Goal: Task Accomplishment & Management: Use online tool/utility

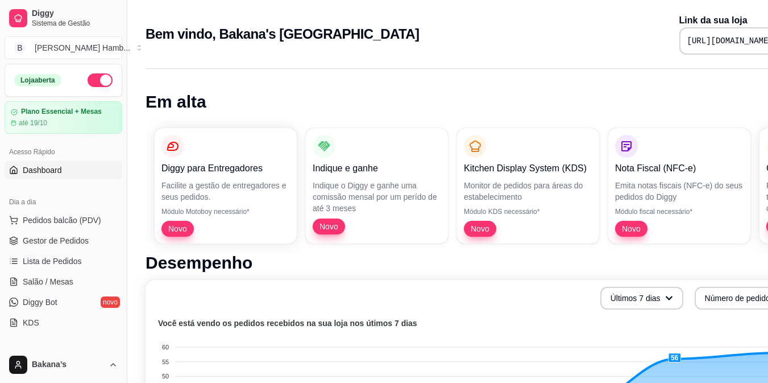
click at [21, 278] on link "Salão / Mesas" at bounding box center [64, 281] width 118 height 18
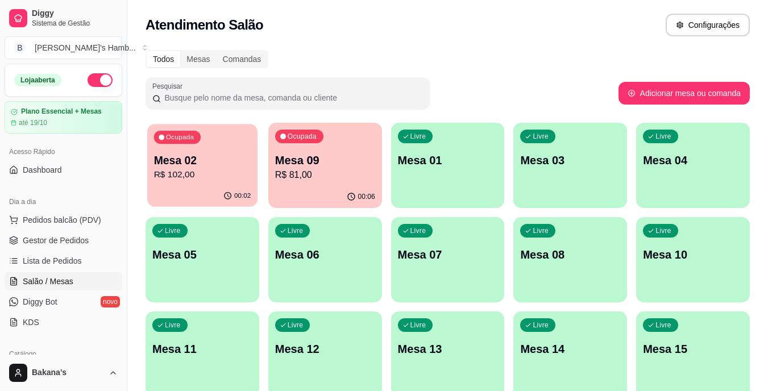
click at [186, 190] on div "00:02" at bounding box center [202, 196] width 110 height 22
click at [287, 179] on p "R$ 81,00" at bounding box center [324, 174] width 97 height 13
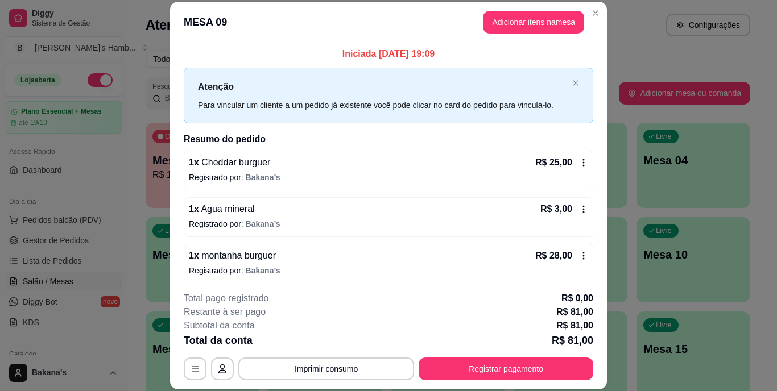
scroll to position [99, 0]
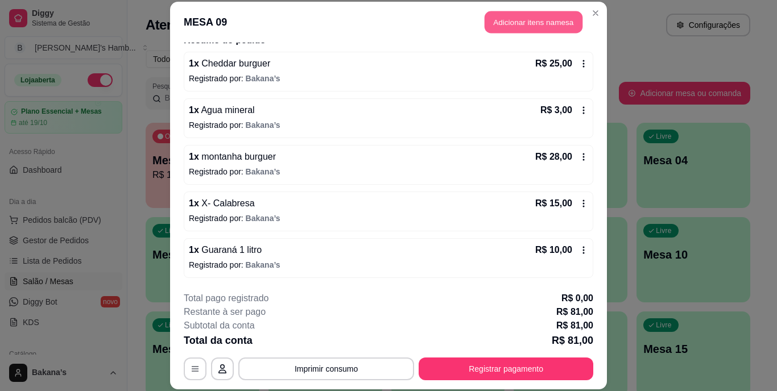
click at [522, 16] on button "Adicionar itens na mesa" at bounding box center [533, 22] width 98 height 22
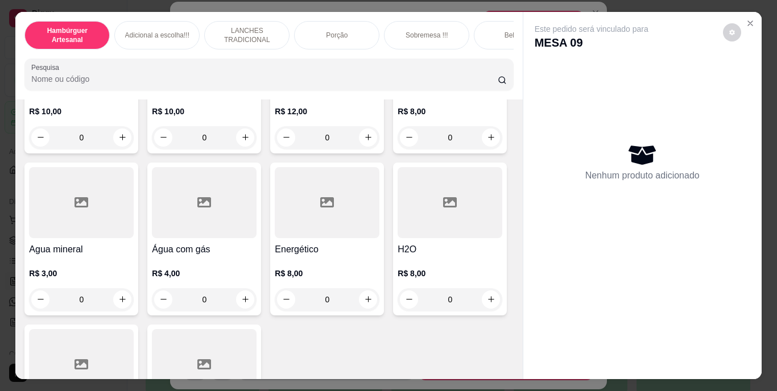
scroll to position [3173, 0]
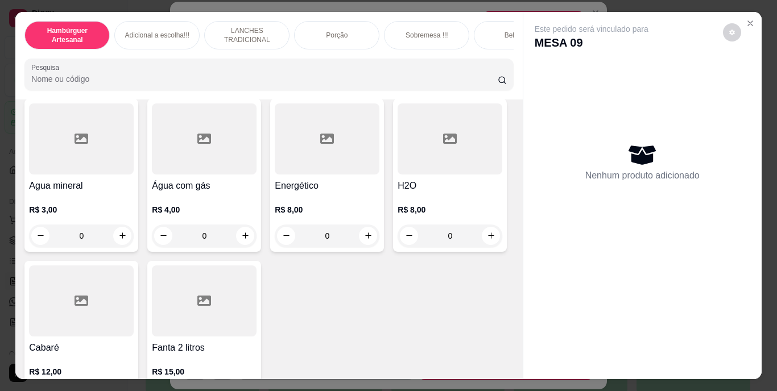
type input "1"
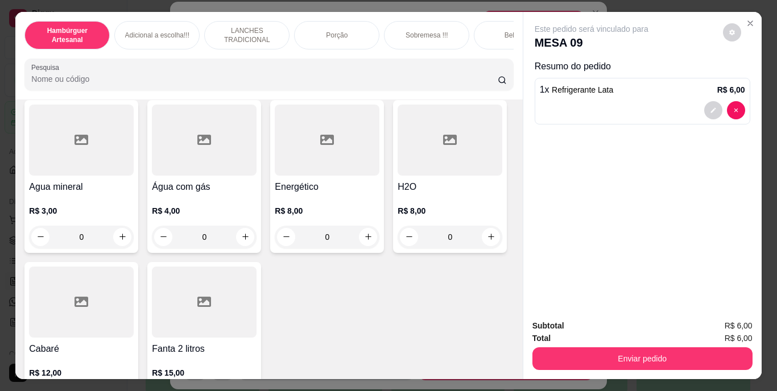
scroll to position [3174, 0]
click at [704, 102] on button "decrease-product-quantity" at bounding box center [713, 110] width 18 height 18
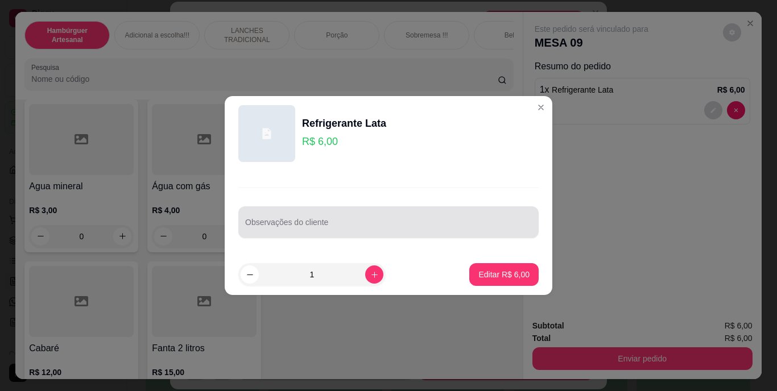
click at [416, 213] on div at bounding box center [388, 222] width 287 height 23
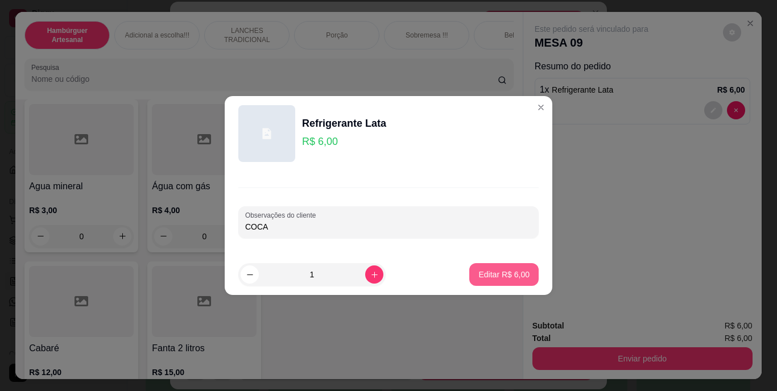
type input "COCA"
click at [523, 285] on button "Editar R$ 6,00" at bounding box center [503, 275] width 67 height 22
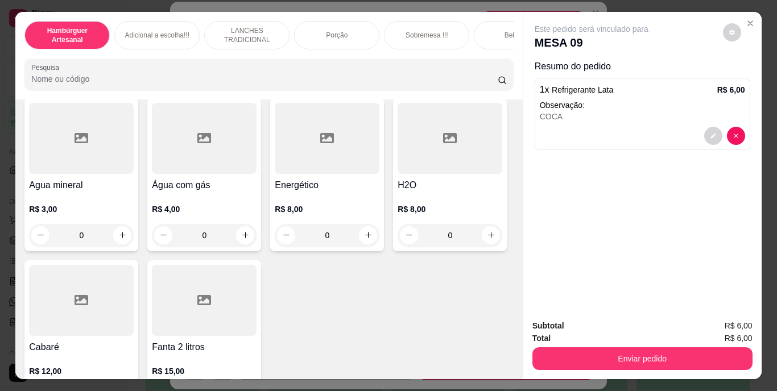
scroll to position [3173, 0]
type input "1"
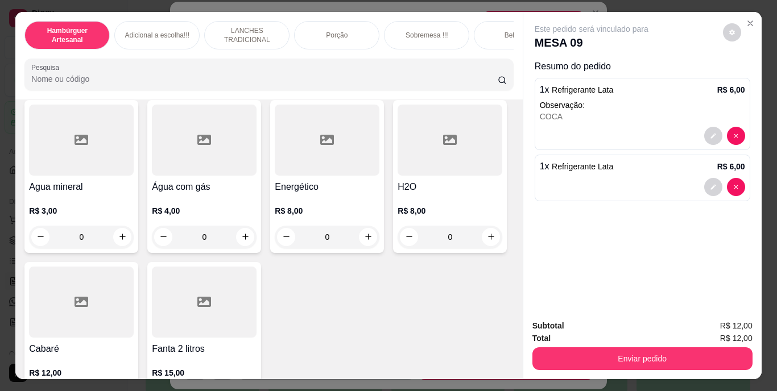
scroll to position [3174, 0]
click at [714, 191] on div at bounding box center [724, 187] width 41 height 18
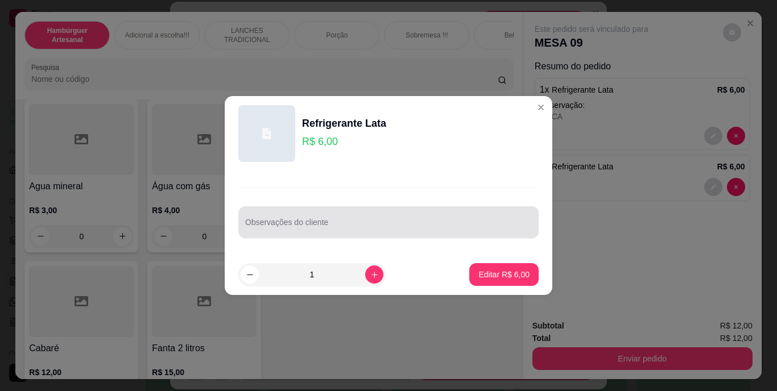
click at [473, 209] on div "Observações do cliente" at bounding box center [388, 222] width 300 height 32
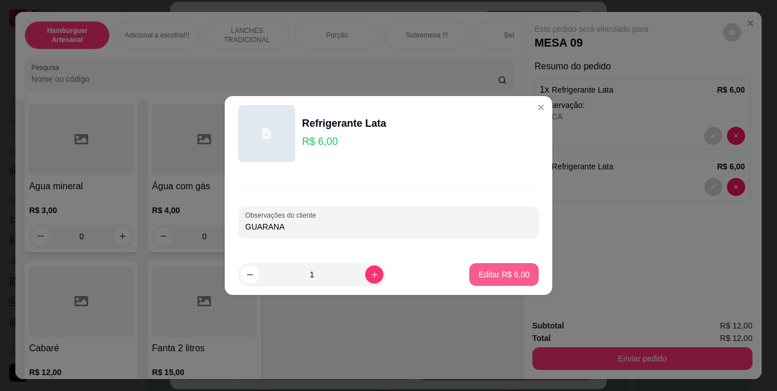
type input "GUARANA"
click at [498, 273] on p "Editar R$ 6,00" at bounding box center [503, 274] width 49 height 11
type input "0"
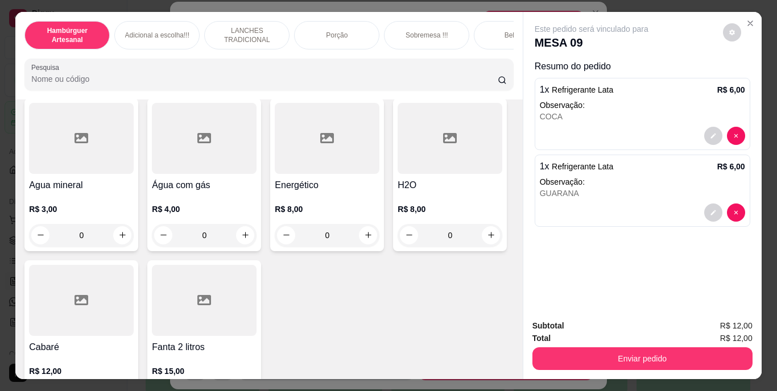
scroll to position [3173, 0]
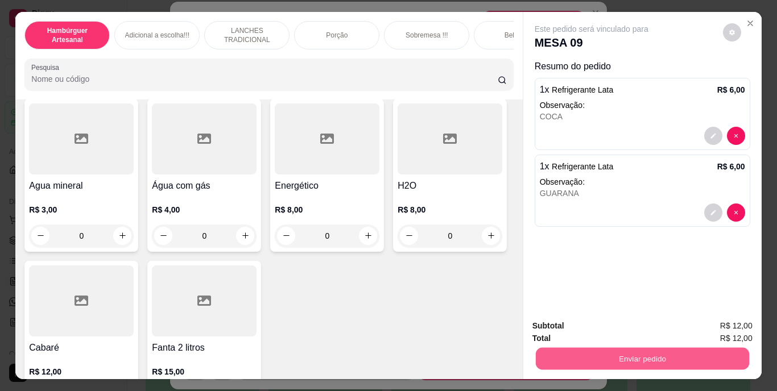
click at [619, 351] on button "Enviar pedido" at bounding box center [641, 359] width 213 height 22
click at [714, 322] on button "Enviar pedido" at bounding box center [722, 326] width 63 height 21
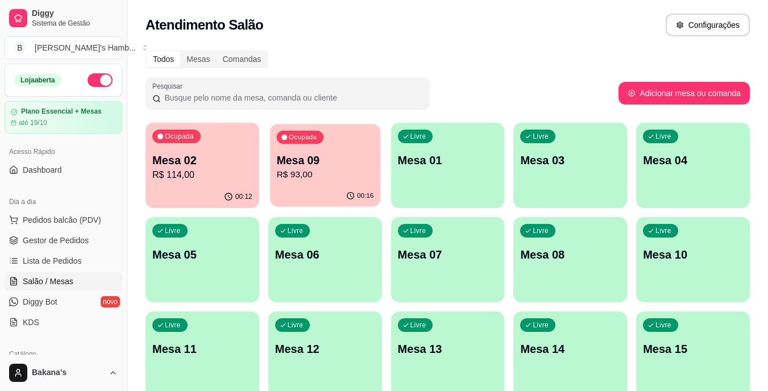
click at [315, 189] on div "00:16" at bounding box center [325, 196] width 110 height 22
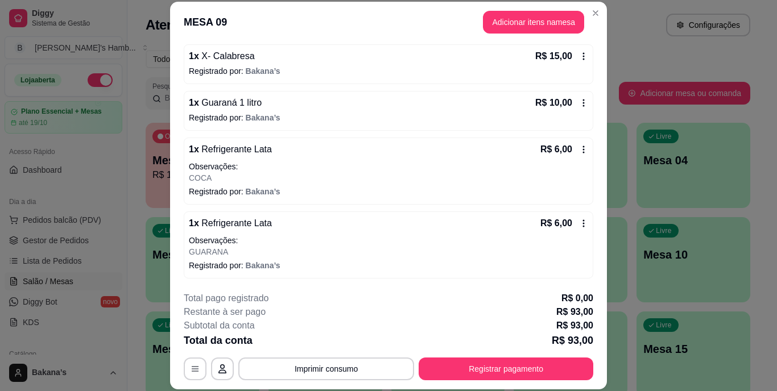
scroll to position [247, 0]
click at [579, 102] on icon at bounding box center [583, 102] width 9 height 9
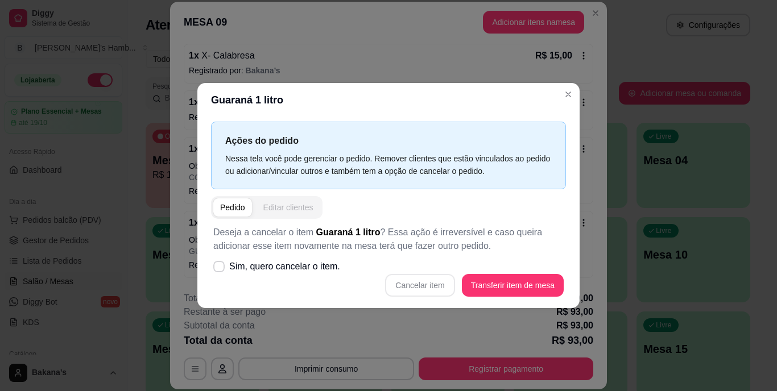
click at [293, 204] on div "Editar clientes" at bounding box center [288, 207] width 50 height 11
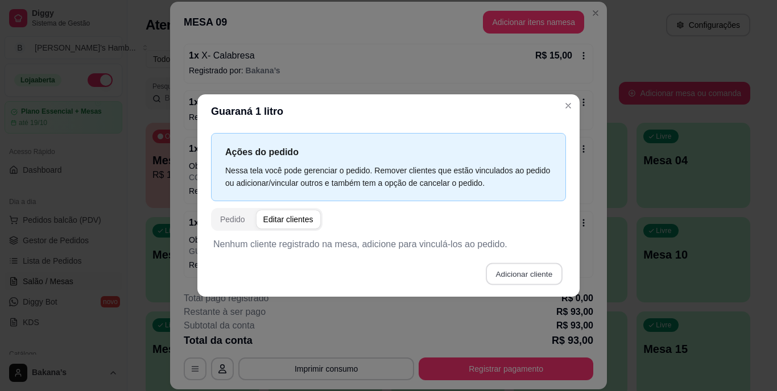
click at [530, 263] on button "Adicionar cliente" at bounding box center [524, 274] width 77 height 22
click at [228, 223] on div "Pedido" at bounding box center [232, 219] width 25 height 11
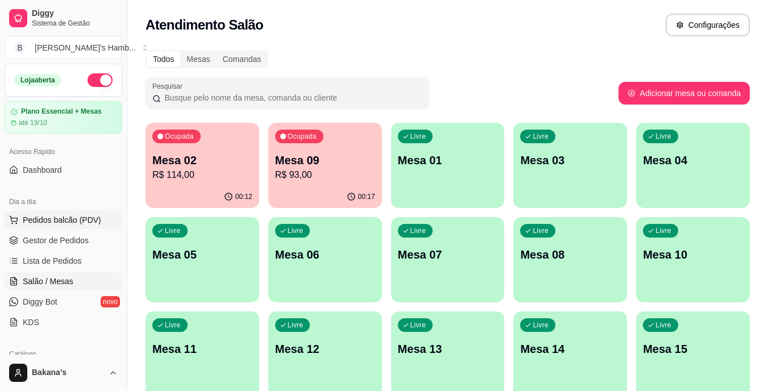
click at [34, 219] on span "Pedidos balcão (PDV)" at bounding box center [62, 219] width 78 height 11
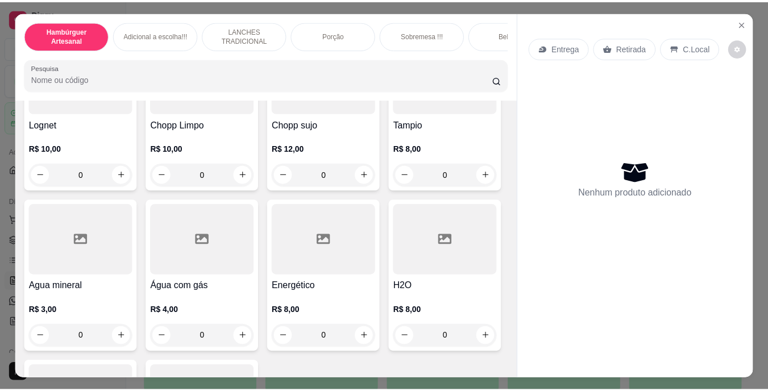
scroll to position [3081, 0]
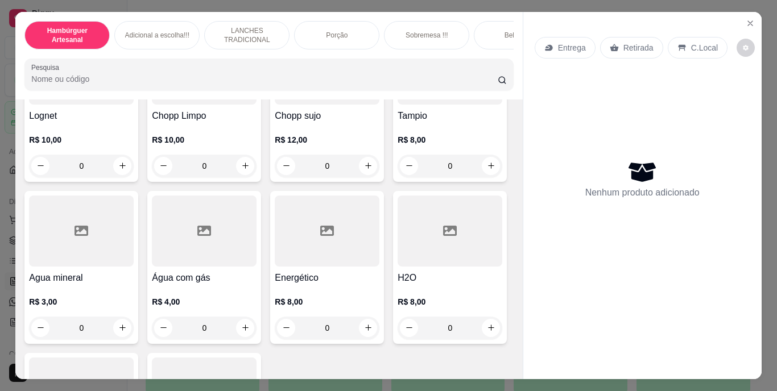
type input "1"
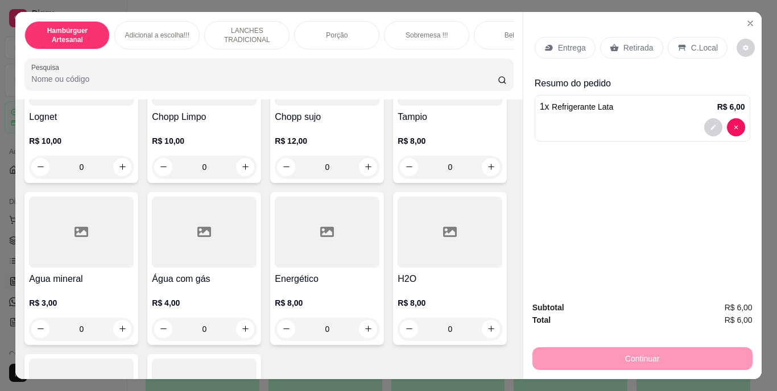
click at [680, 43] on div "C.Local" at bounding box center [697, 48] width 60 height 22
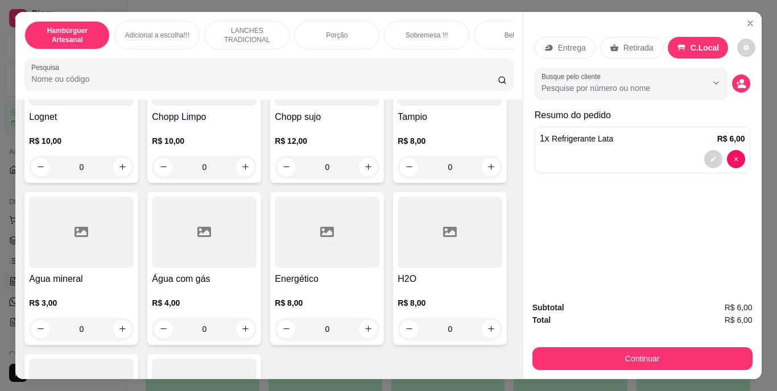
click at [647, 345] on div "Continuar" at bounding box center [642, 358] width 220 height 26
click at [647, 339] on div "Subtotal R$ 6,00 Total R$ 6,00 Continuar" at bounding box center [642, 335] width 220 height 69
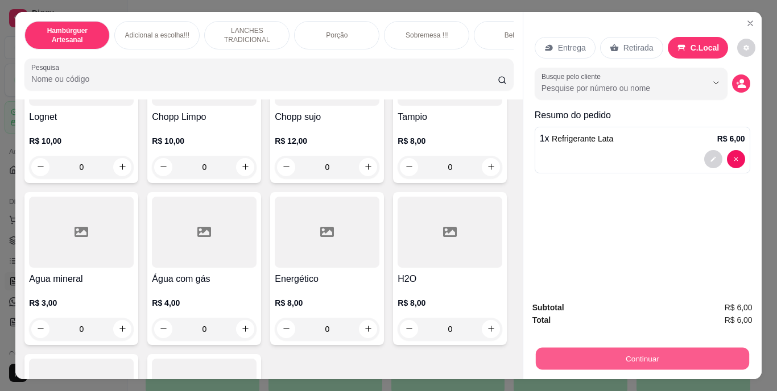
click at [648, 348] on button "Continuar" at bounding box center [641, 359] width 213 height 22
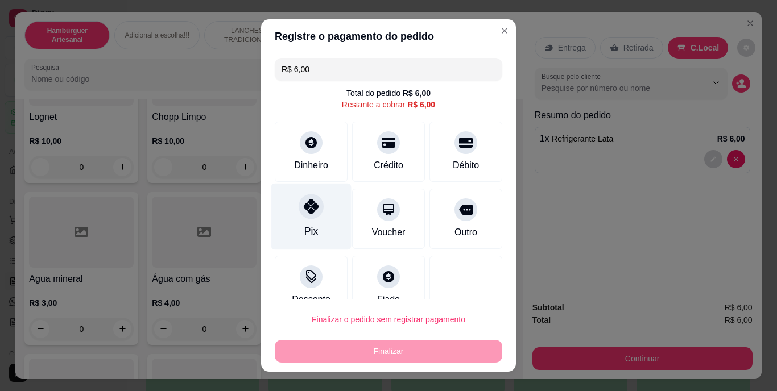
click at [314, 219] on div "Pix" at bounding box center [311, 217] width 80 height 67
type input "R$ 0,00"
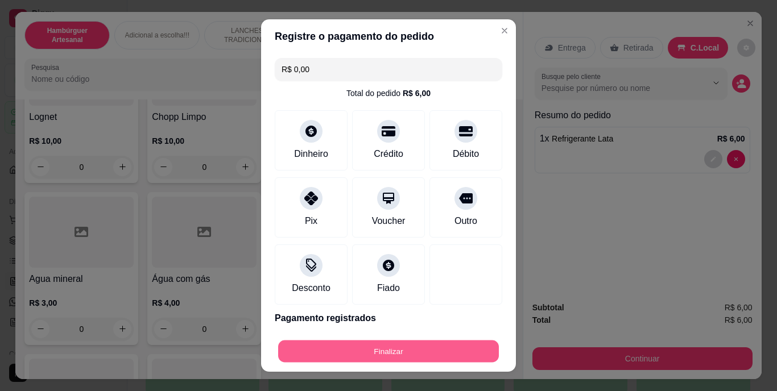
click at [374, 345] on button "Finalizar" at bounding box center [388, 351] width 221 height 22
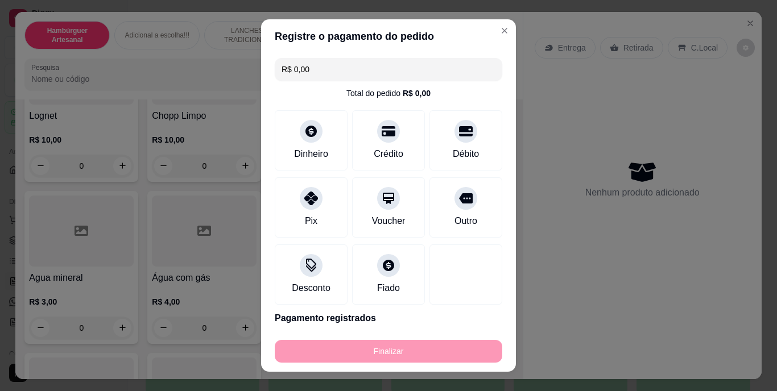
type input "0"
type input "-R$ 6,00"
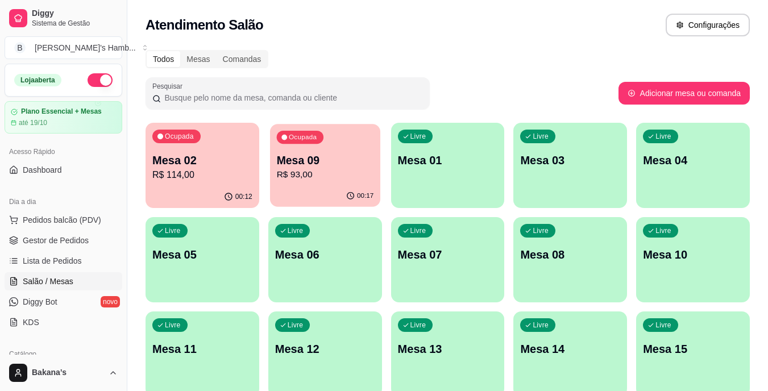
click at [295, 192] on div "00:17" at bounding box center [325, 196] width 110 height 22
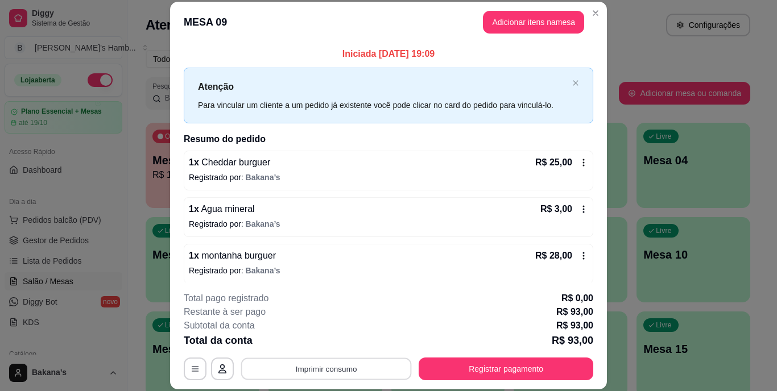
click at [350, 370] on button "Imprimir consumo" at bounding box center [326, 369] width 171 height 22
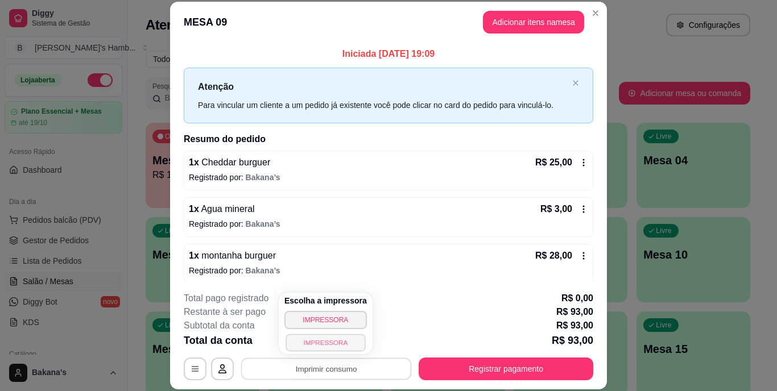
click at [342, 337] on button "IMPRESSORA" at bounding box center [325, 343] width 80 height 18
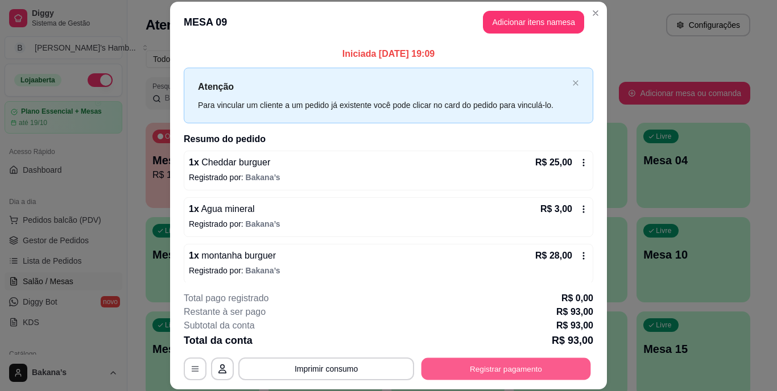
click at [496, 366] on button "Registrar pagamento" at bounding box center [505, 369] width 169 height 22
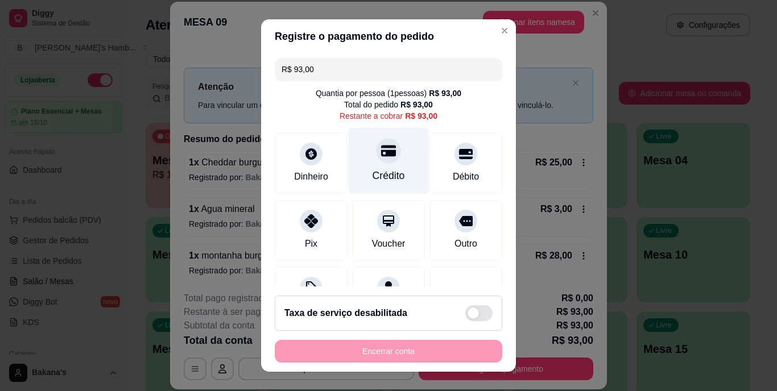
click at [399, 187] on div "Crédito" at bounding box center [389, 161] width 80 height 67
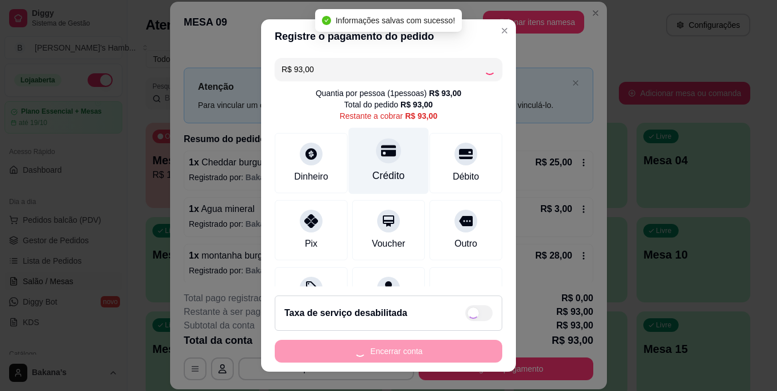
type input "R$ 0,00"
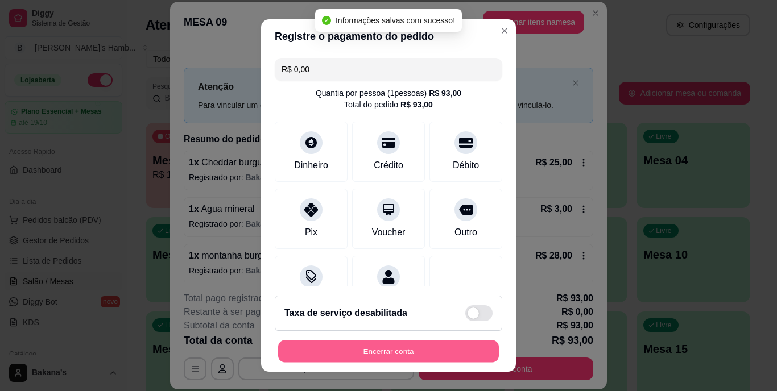
click at [434, 357] on button "Encerrar conta" at bounding box center [388, 351] width 221 height 22
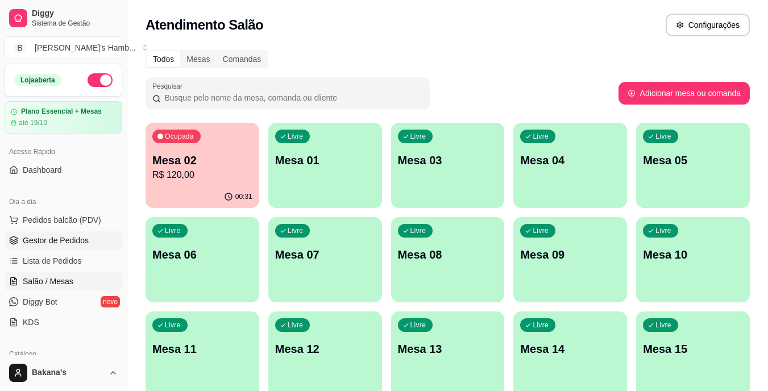
click at [57, 241] on span "Gestor de Pedidos" at bounding box center [56, 240] width 66 height 11
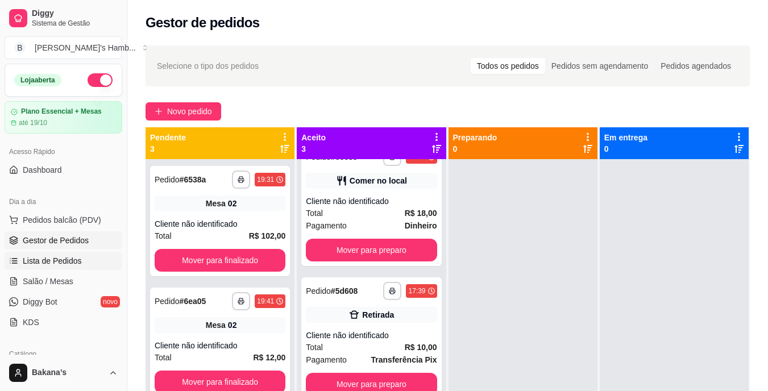
click at [47, 253] on link "Lista de Pedidos" at bounding box center [64, 261] width 118 height 18
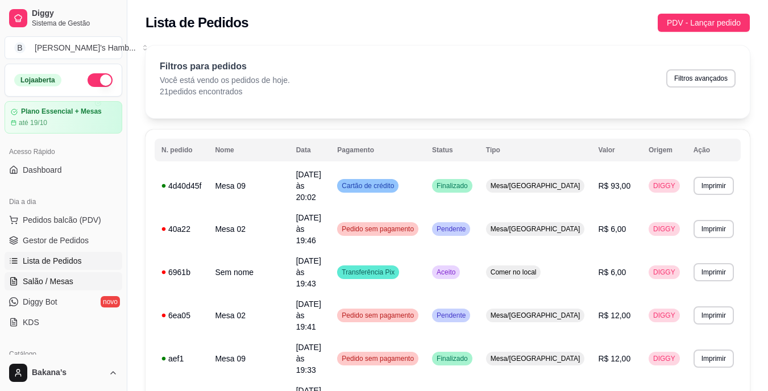
click at [41, 281] on span "Salão / Mesas" at bounding box center [48, 281] width 51 height 11
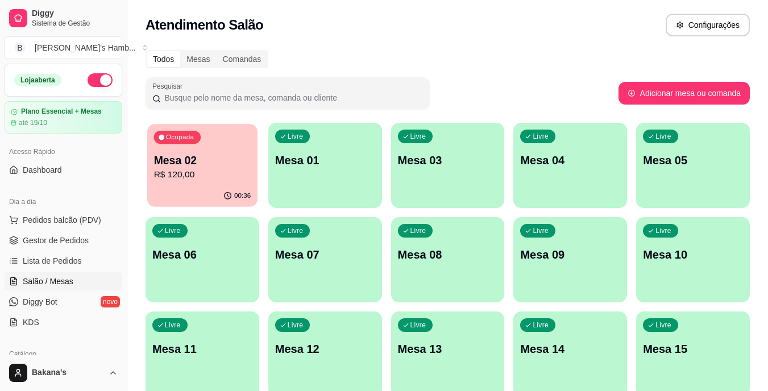
click at [168, 143] on div "Ocupada" at bounding box center [177, 137] width 47 height 13
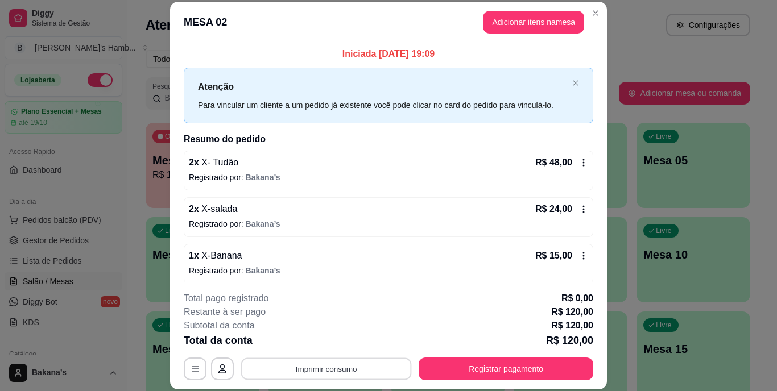
click at [281, 371] on button "Imprimir consumo" at bounding box center [326, 369] width 171 height 22
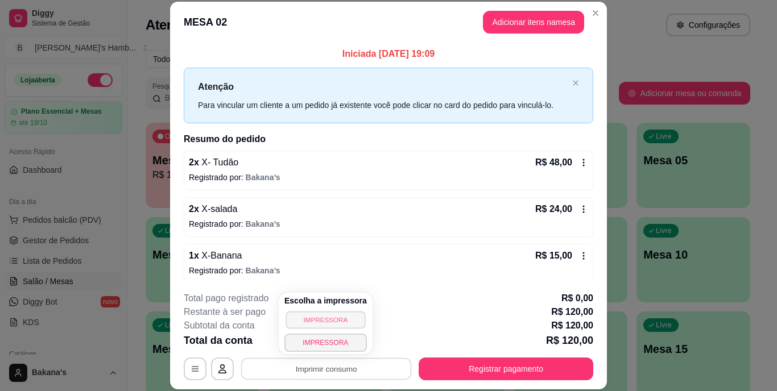
click at [321, 318] on button "IMPRESSORA" at bounding box center [325, 320] width 80 height 18
